Goal: Browse casually

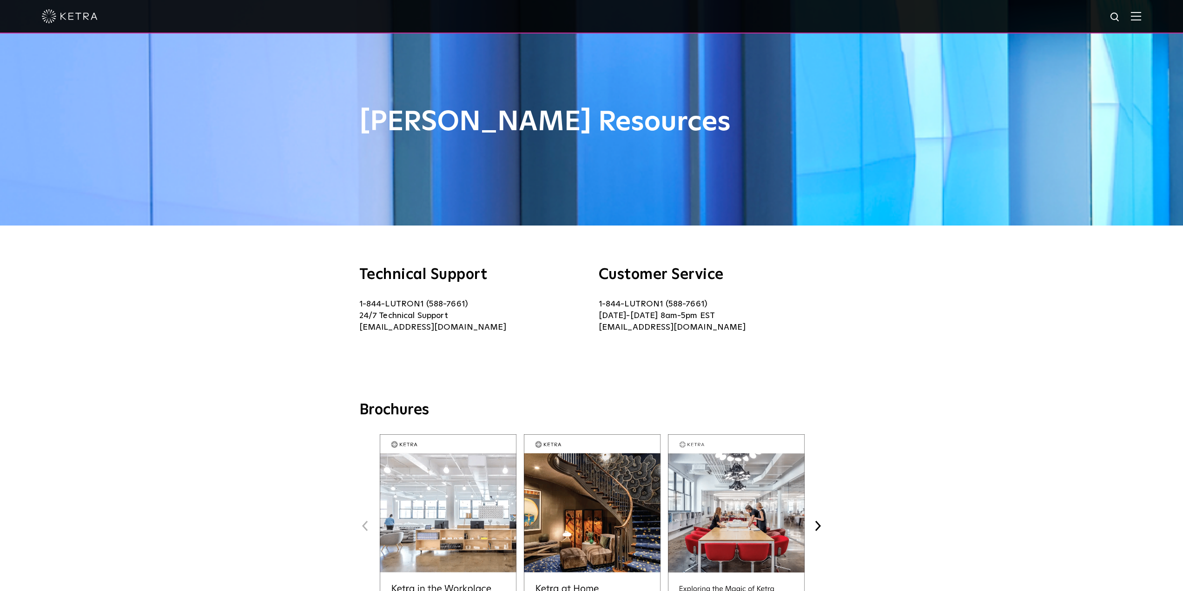
click at [79, 19] on img at bounding box center [70, 16] width 56 height 14
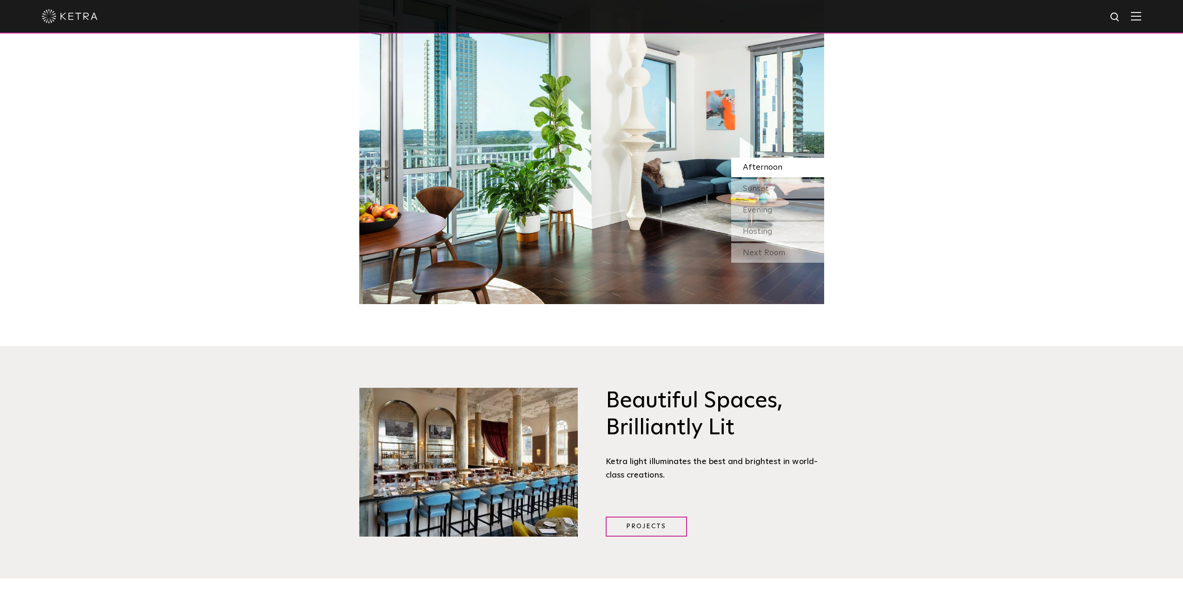
scroll to position [976, 0]
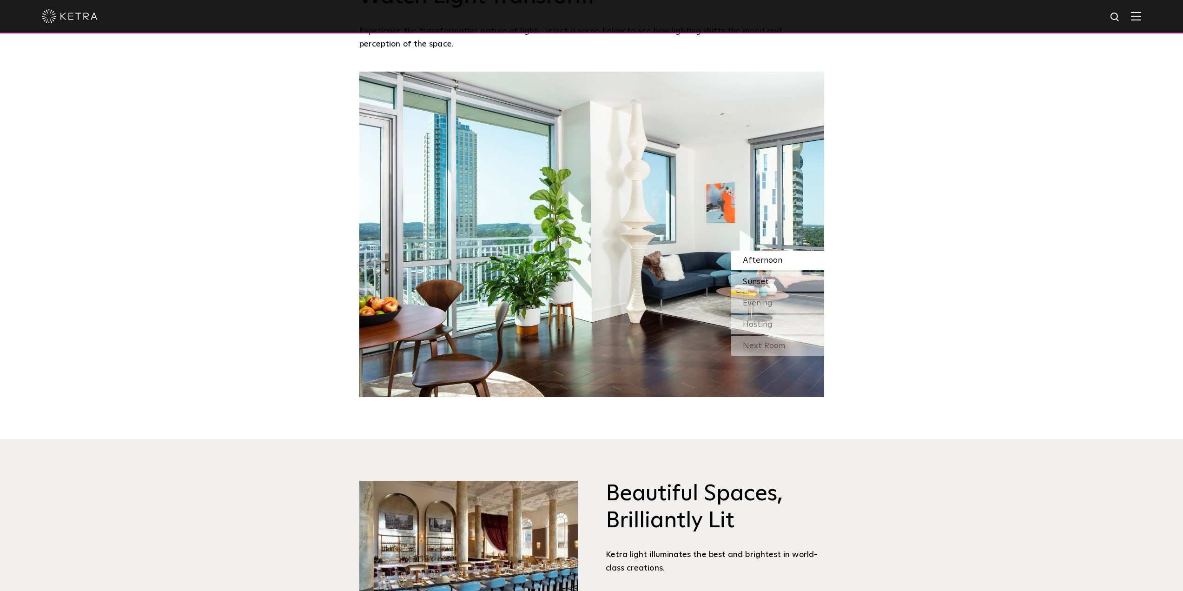
click at [753, 286] on span "Sunset" at bounding box center [756, 282] width 26 height 8
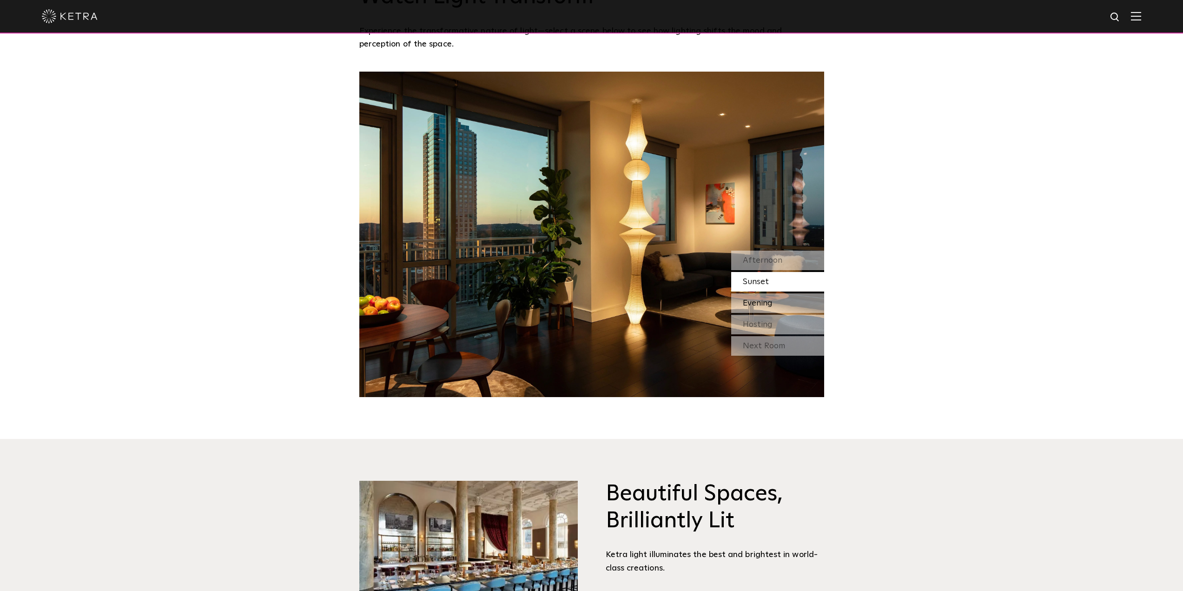
click at [765, 302] on span "Evening" at bounding box center [758, 303] width 30 height 8
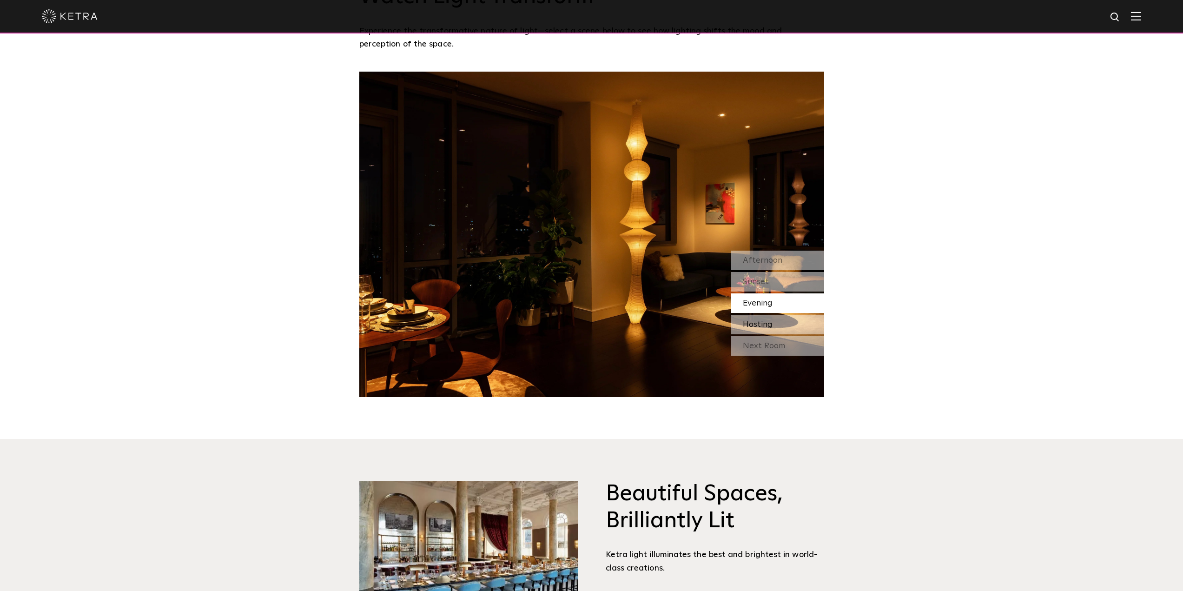
click at [772, 317] on div "Hosting" at bounding box center [777, 325] width 93 height 20
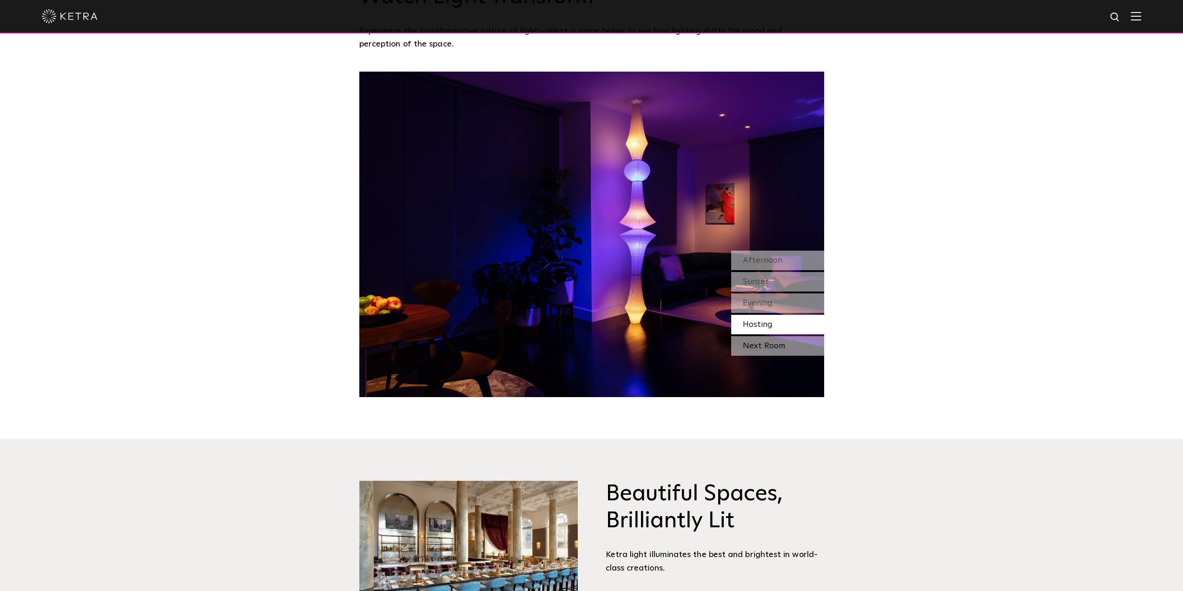
click at [778, 338] on div "Next Room" at bounding box center [777, 346] width 93 height 20
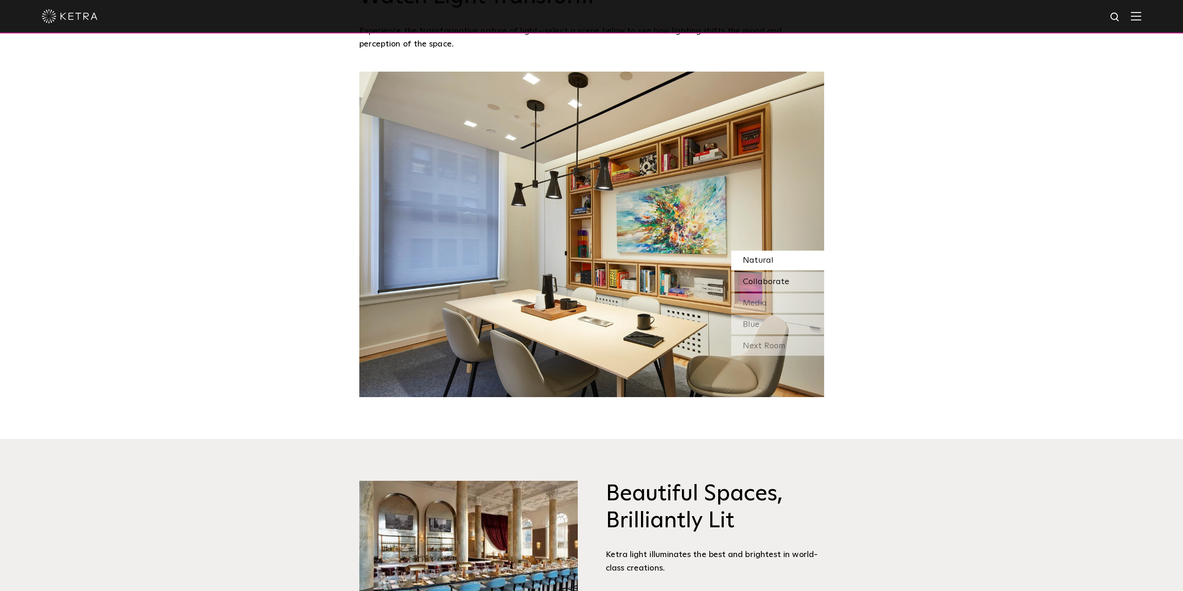
click at [770, 284] on span "Collaborate" at bounding box center [766, 282] width 46 height 8
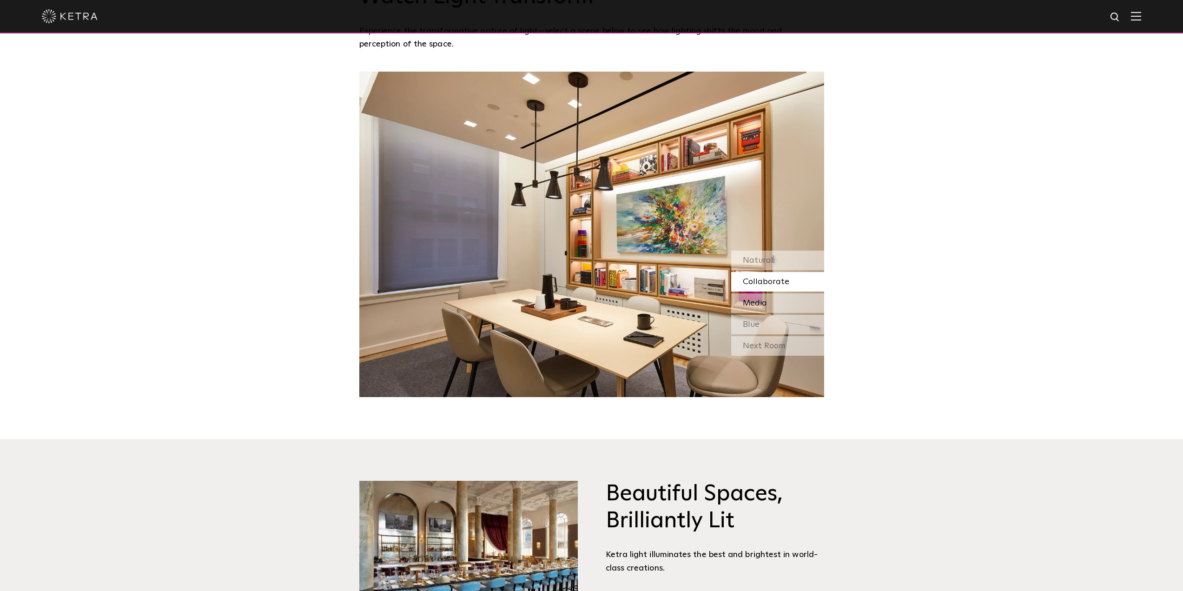
click at [767, 299] on div "Media" at bounding box center [777, 303] width 93 height 20
